Goal: Task Accomplishment & Management: Complete application form

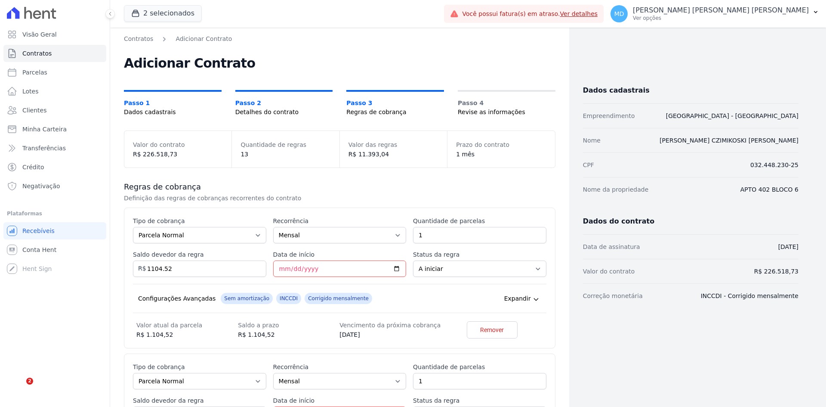
select select "standard"
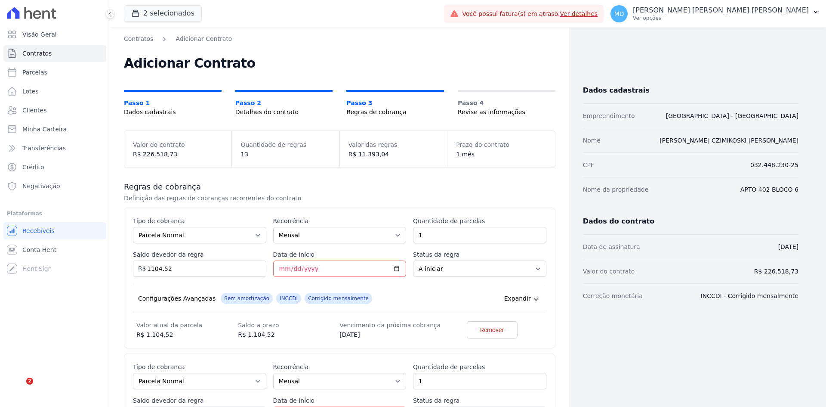
select select "standard"
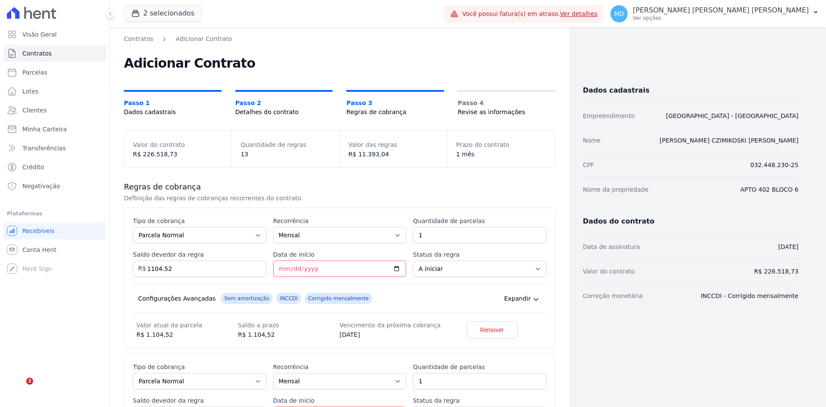
select select "standard"
